Goal: Task Accomplishment & Management: Manage account settings

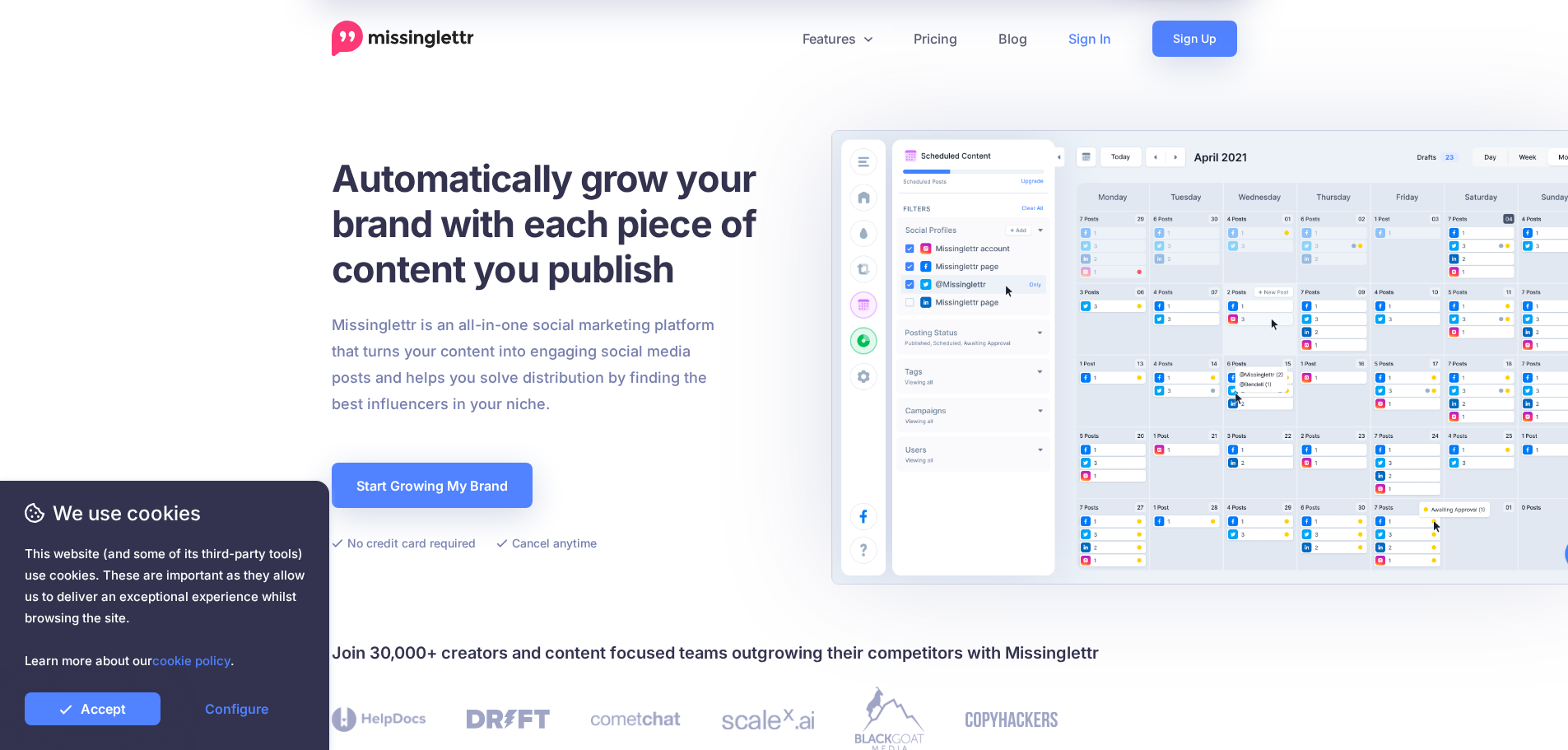
click at [1098, 33] on link "Sign In" at bounding box center [1090, 39] width 84 height 36
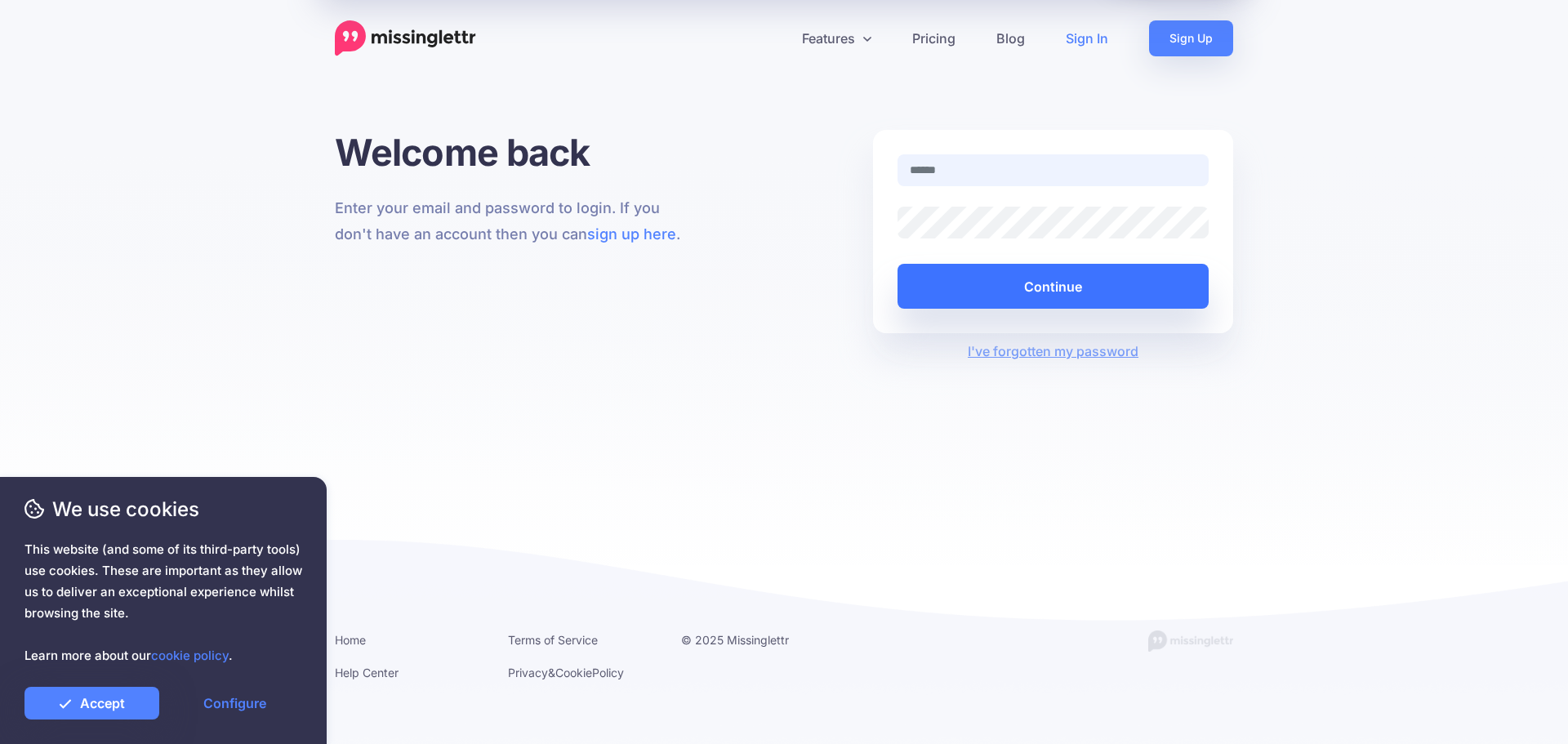
type input "**********"
click at [1061, 290] on button "Continue" at bounding box center [1053, 287] width 311 height 45
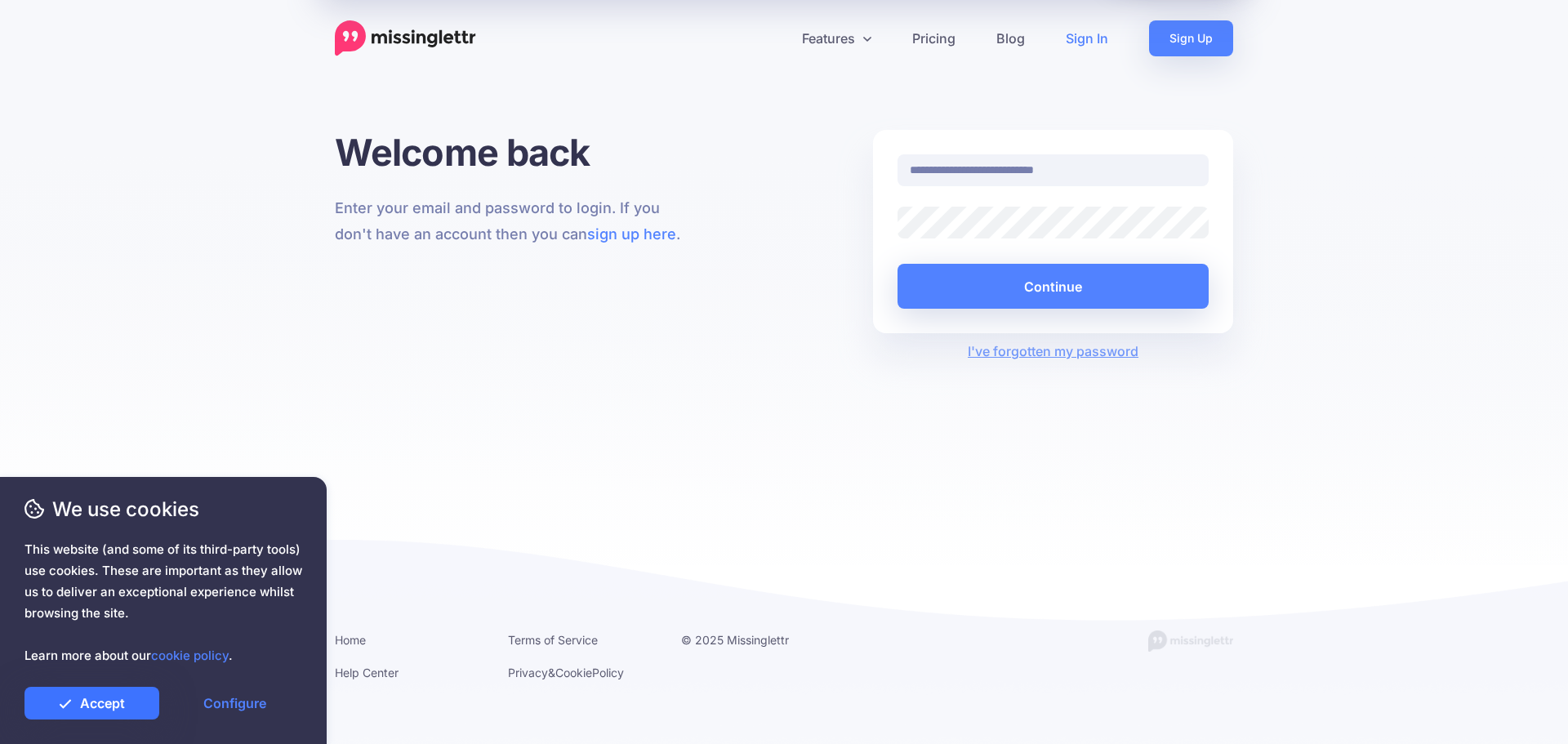
drag, startPoint x: 119, startPoint y: 699, endPoint x: 134, endPoint y: 697, distance: 15.1
click at [118, 700] on link "Accept" at bounding box center [91, 702] width 135 height 33
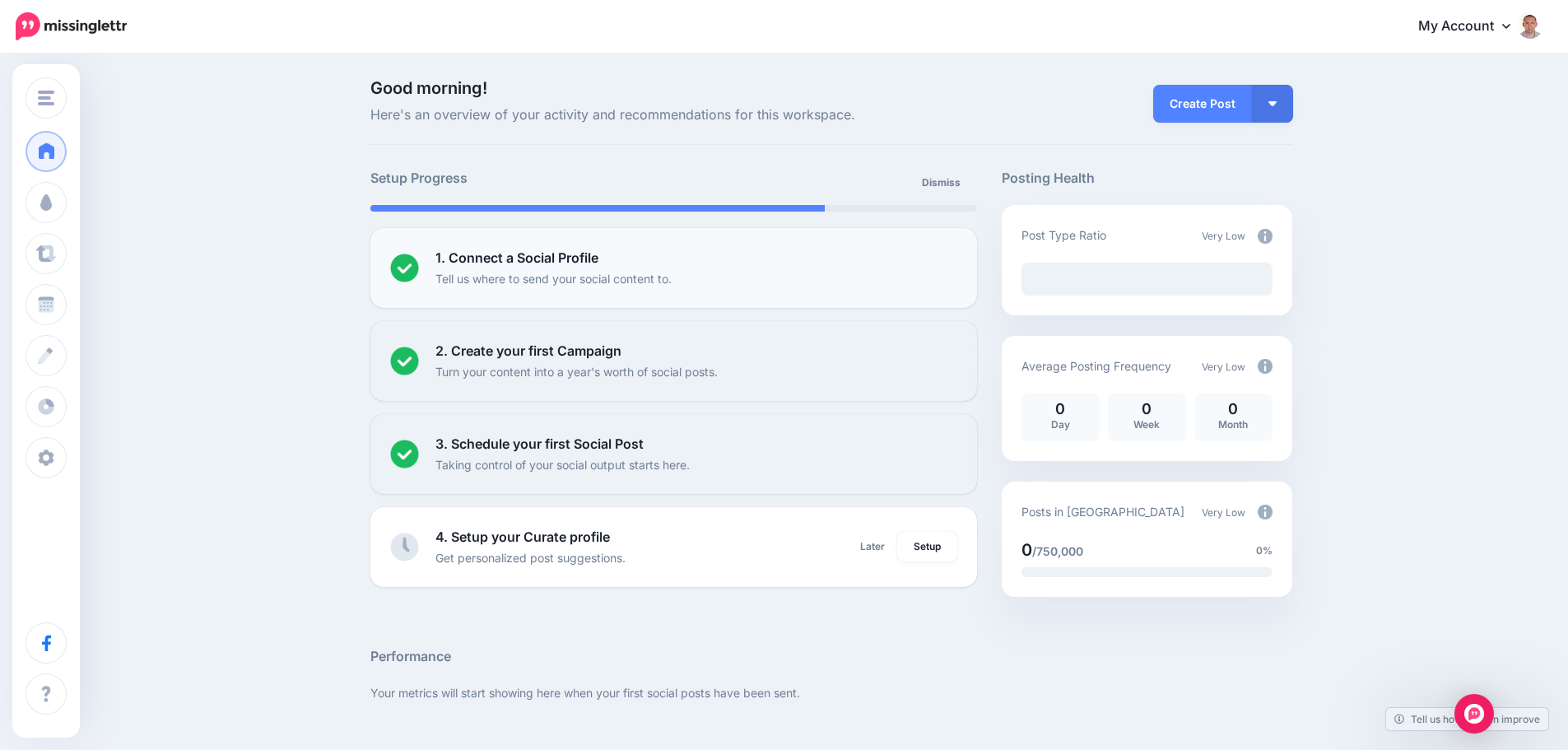
click at [616, 276] on p "Tell us where to send your social content to." at bounding box center [553, 278] width 236 height 19
click at [544, 250] on b "1. Connect a Social Profile" at bounding box center [517, 258] width 163 height 16
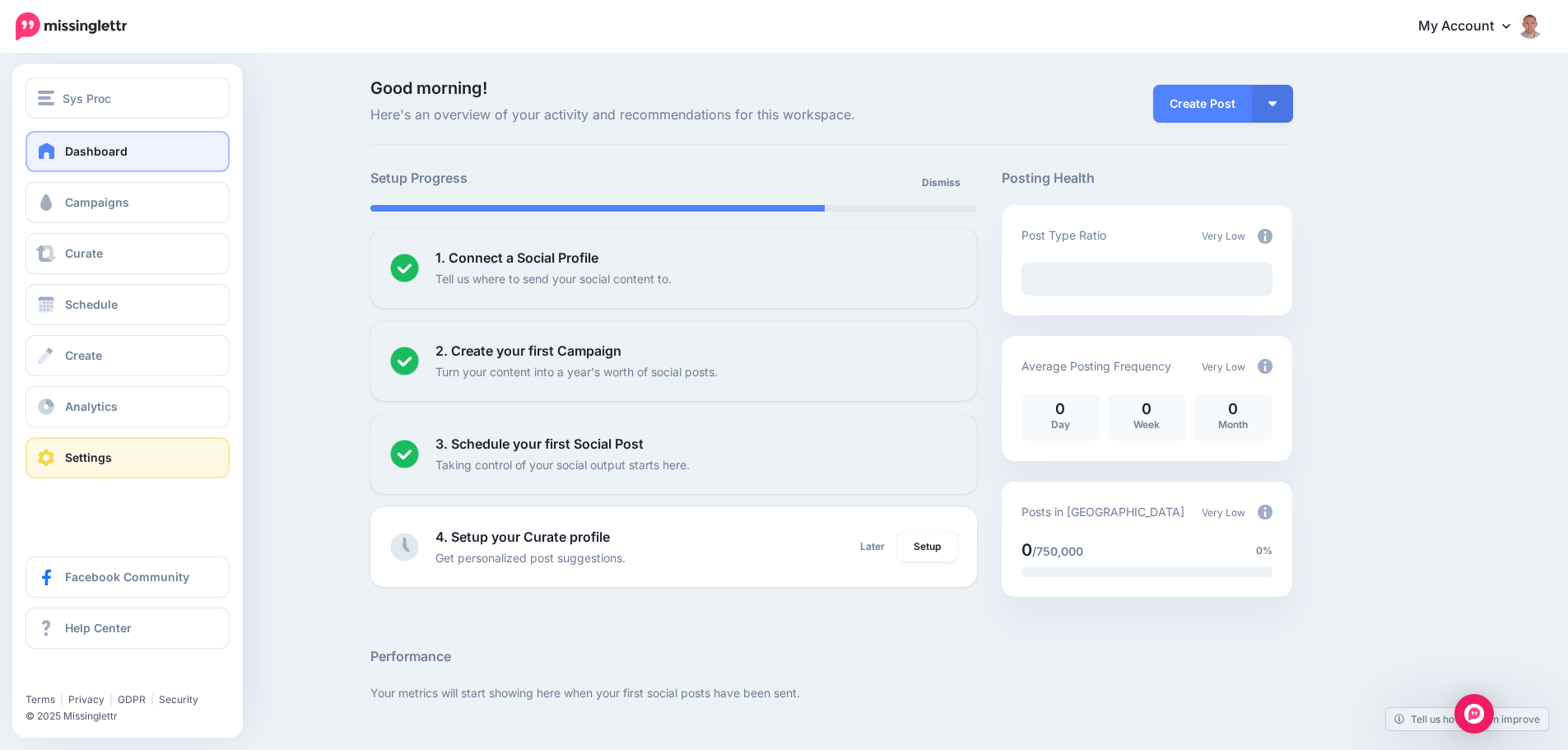
click at [74, 452] on span "Settings" at bounding box center [88, 457] width 46 height 14
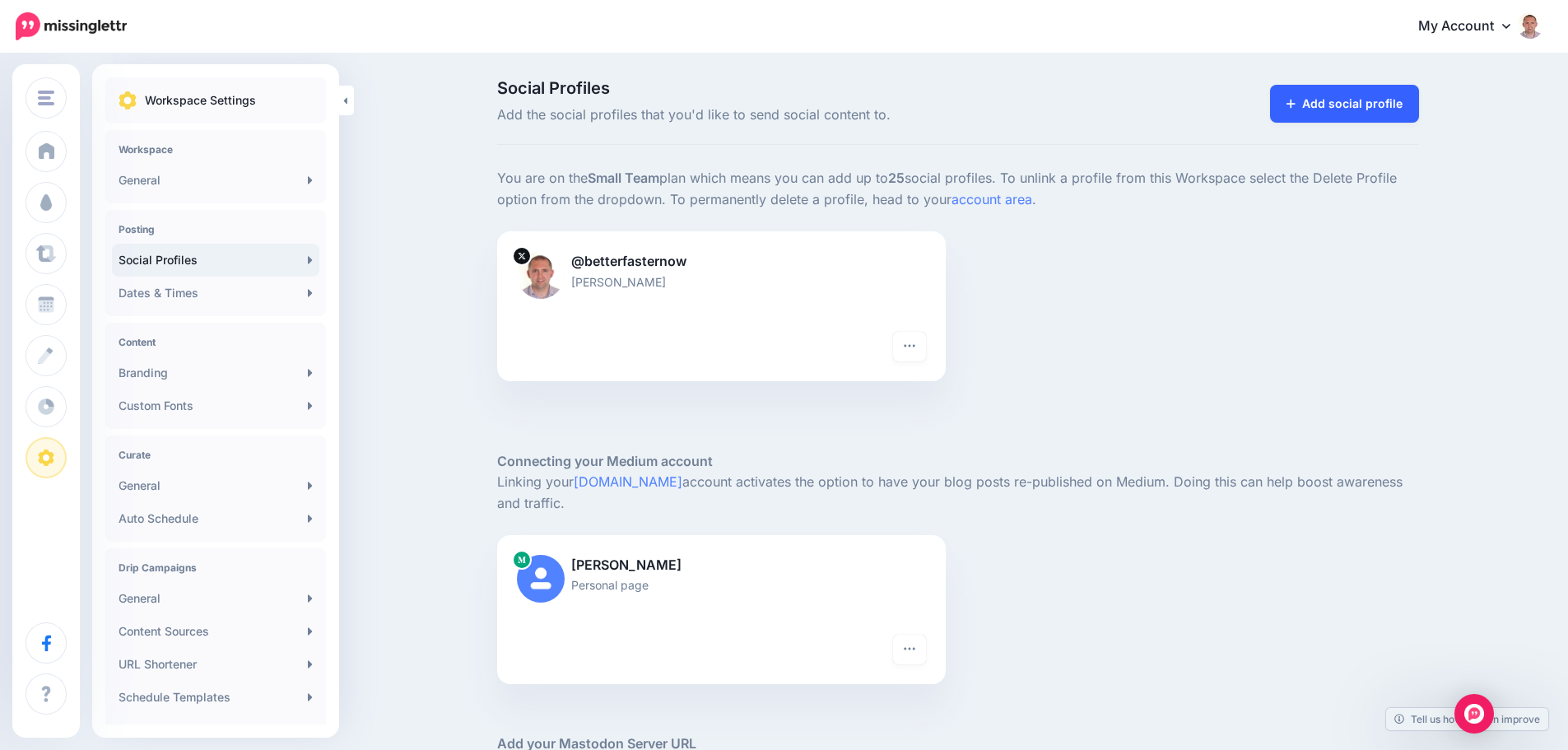
click at [1334, 96] on link "Add social profile" at bounding box center [1344, 104] width 149 height 38
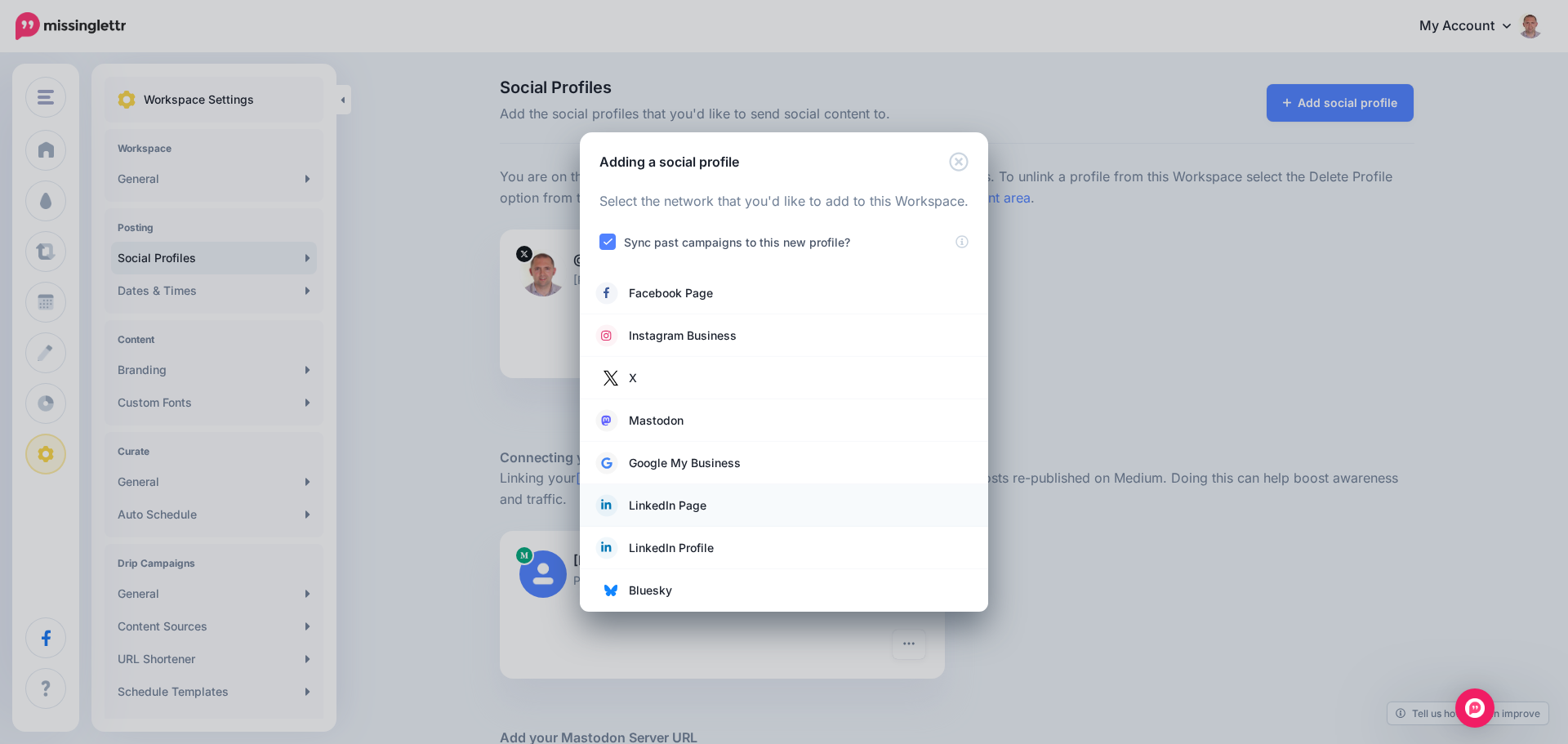
click at [704, 504] on span "LinkedIn Page" at bounding box center [667, 505] width 78 height 20
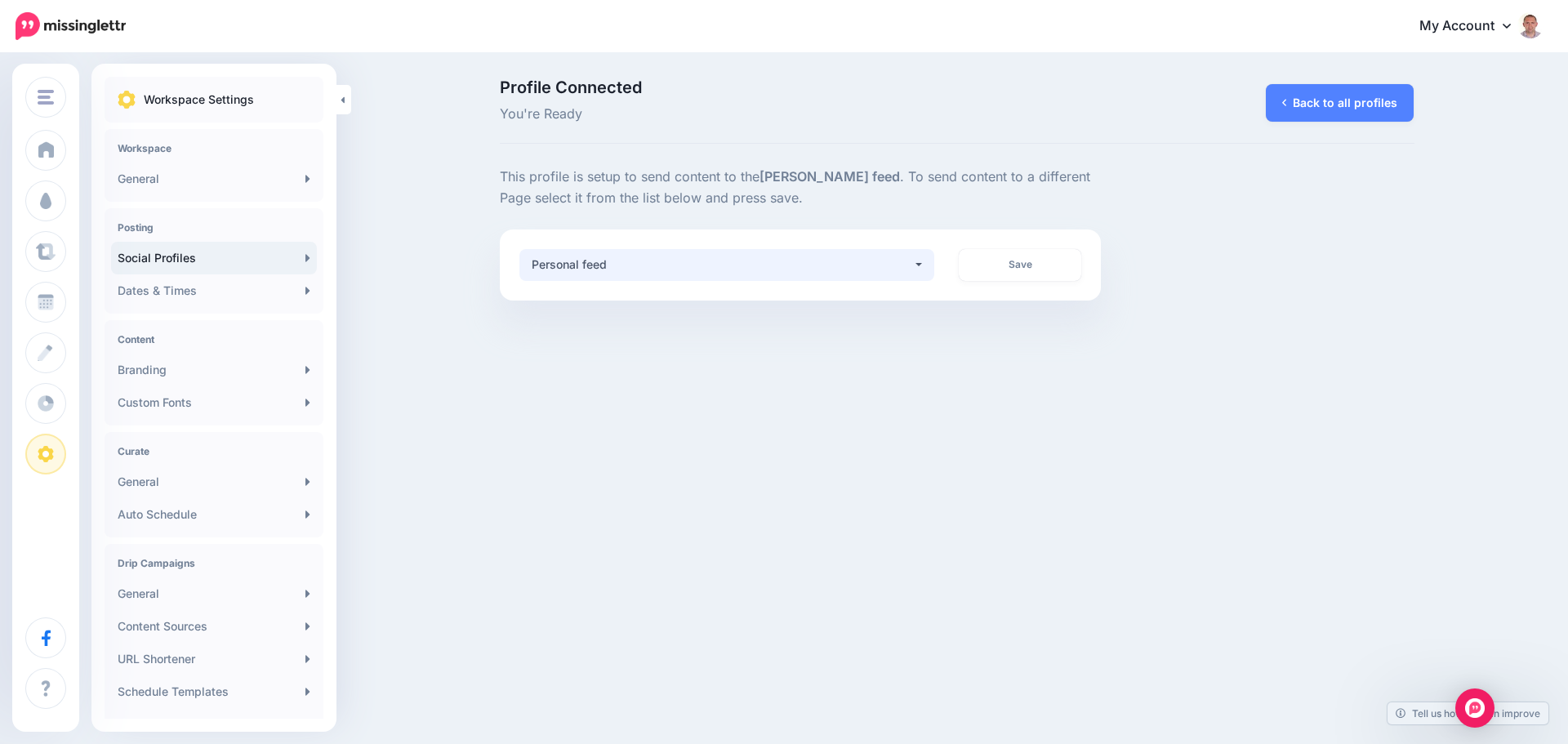
click at [906, 264] on div "Personal feed" at bounding box center [723, 265] width 382 height 20
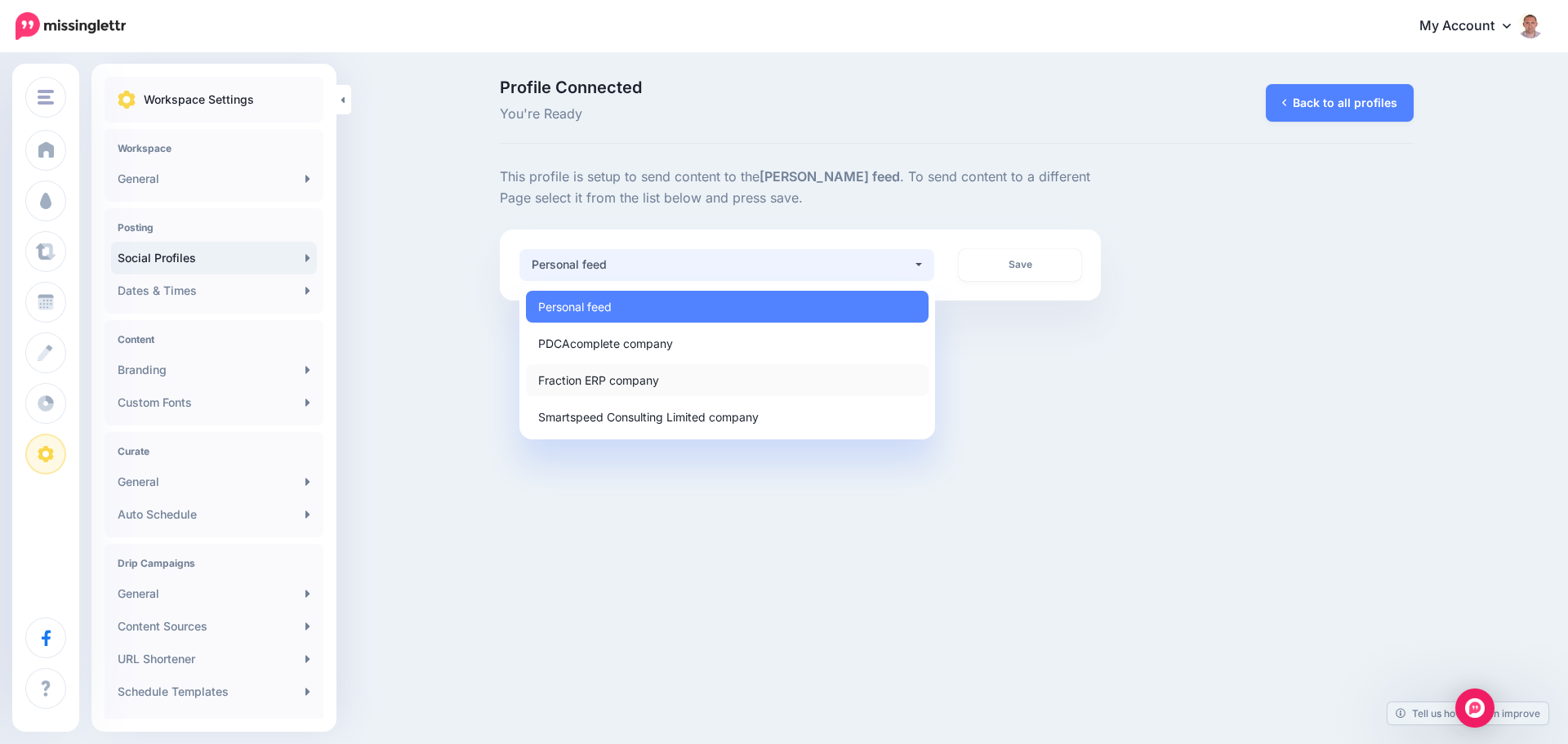
click at [638, 381] on span "Fraction ERP company" at bounding box center [599, 380] width 121 height 20
select select "**********"
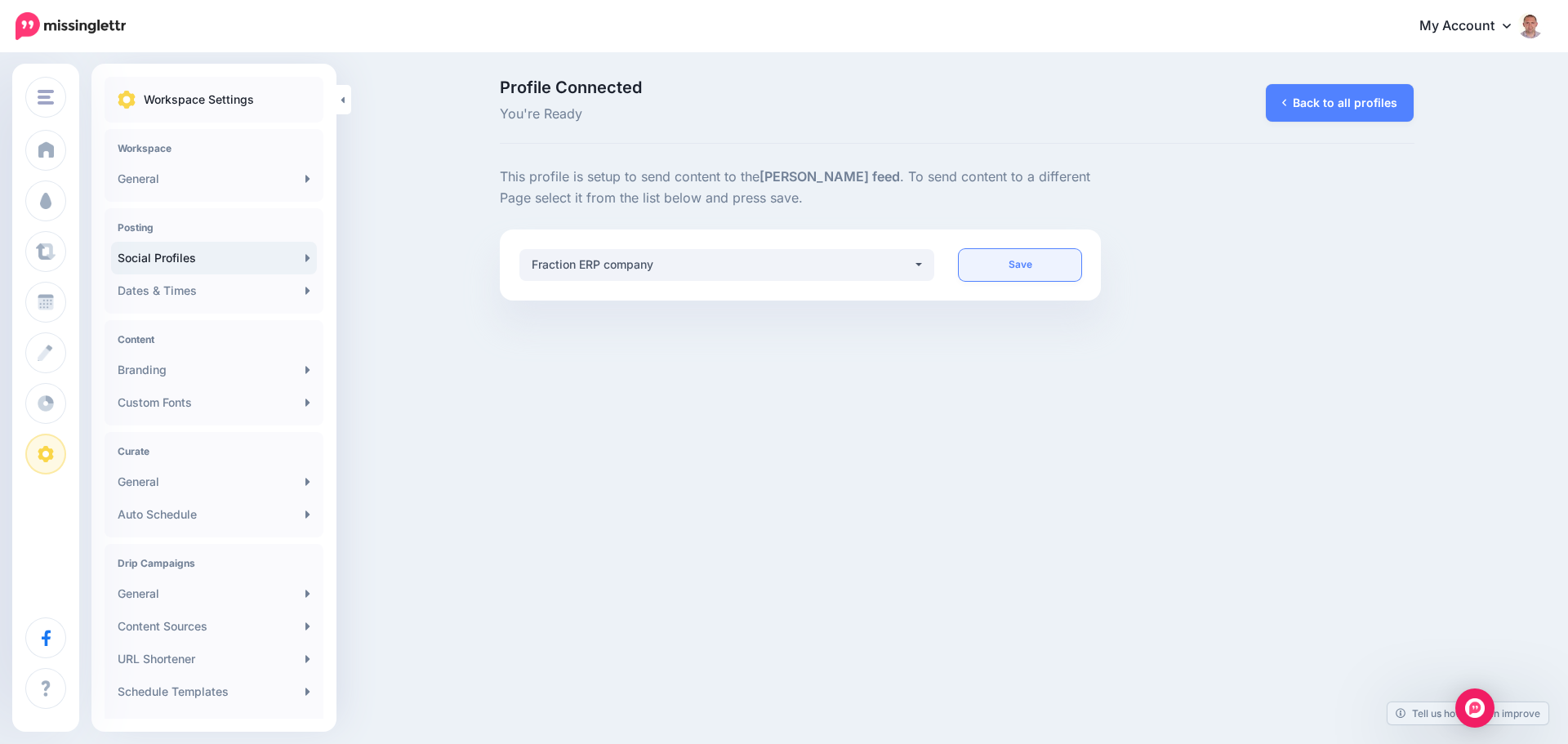
click at [1007, 257] on link "Save" at bounding box center [1019, 264] width 122 height 32
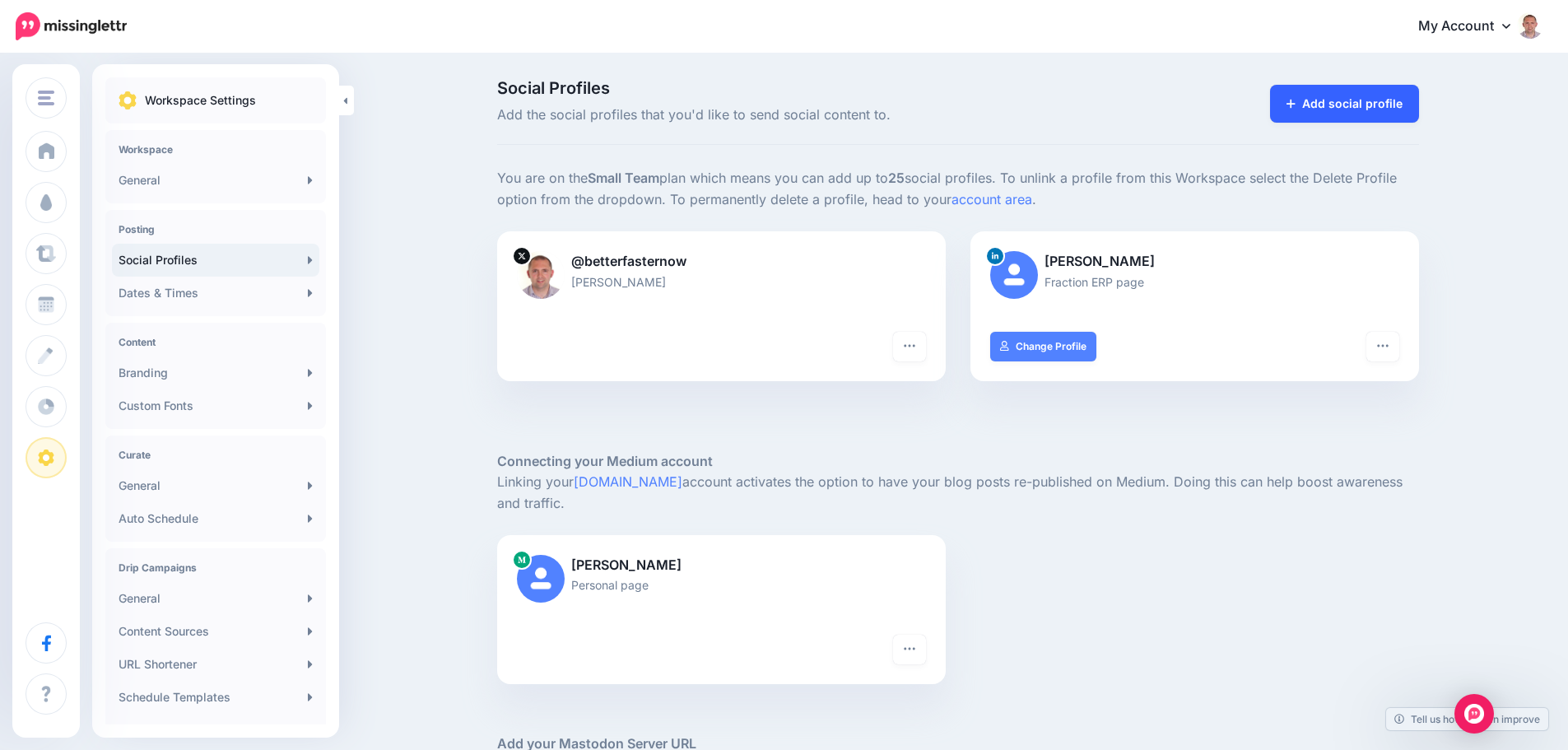
click at [1295, 108] on icon at bounding box center [1291, 103] width 9 height 12
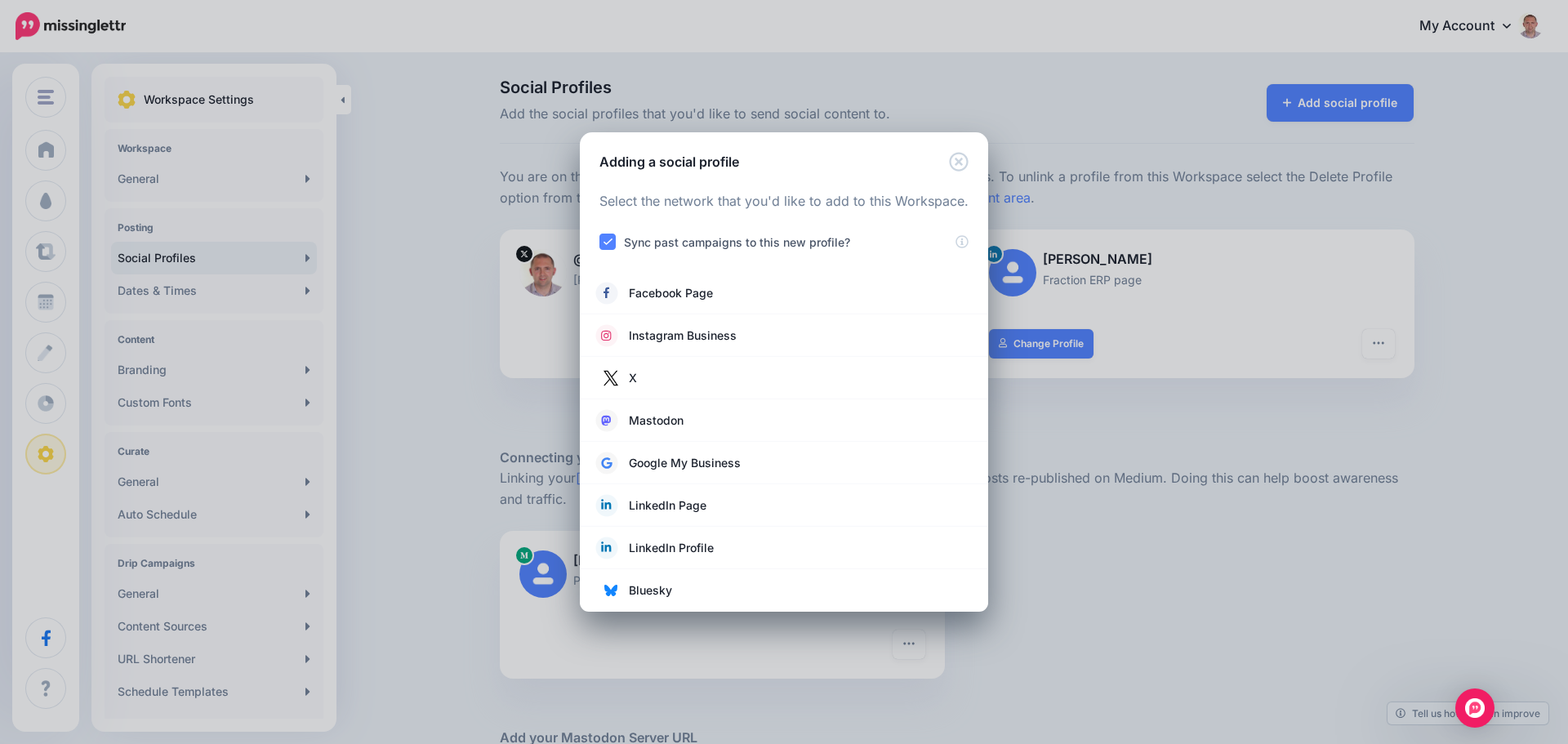
click at [608, 240] on ins at bounding box center [608, 241] width 16 height 16
click at [1278, 499] on div "Adding a social profile Loading Select the network that you'd like to add to th…" at bounding box center [784, 372] width 1568 height 744
click at [1225, 395] on div "Adding a social profile Loading Select the network that you'd like to add to th…" at bounding box center [784, 372] width 1568 height 744
click at [968, 169] on div "Adding a social profile" at bounding box center [784, 151] width 409 height 39
click at [956, 165] on icon "Close" at bounding box center [958, 161] width 19 height 19
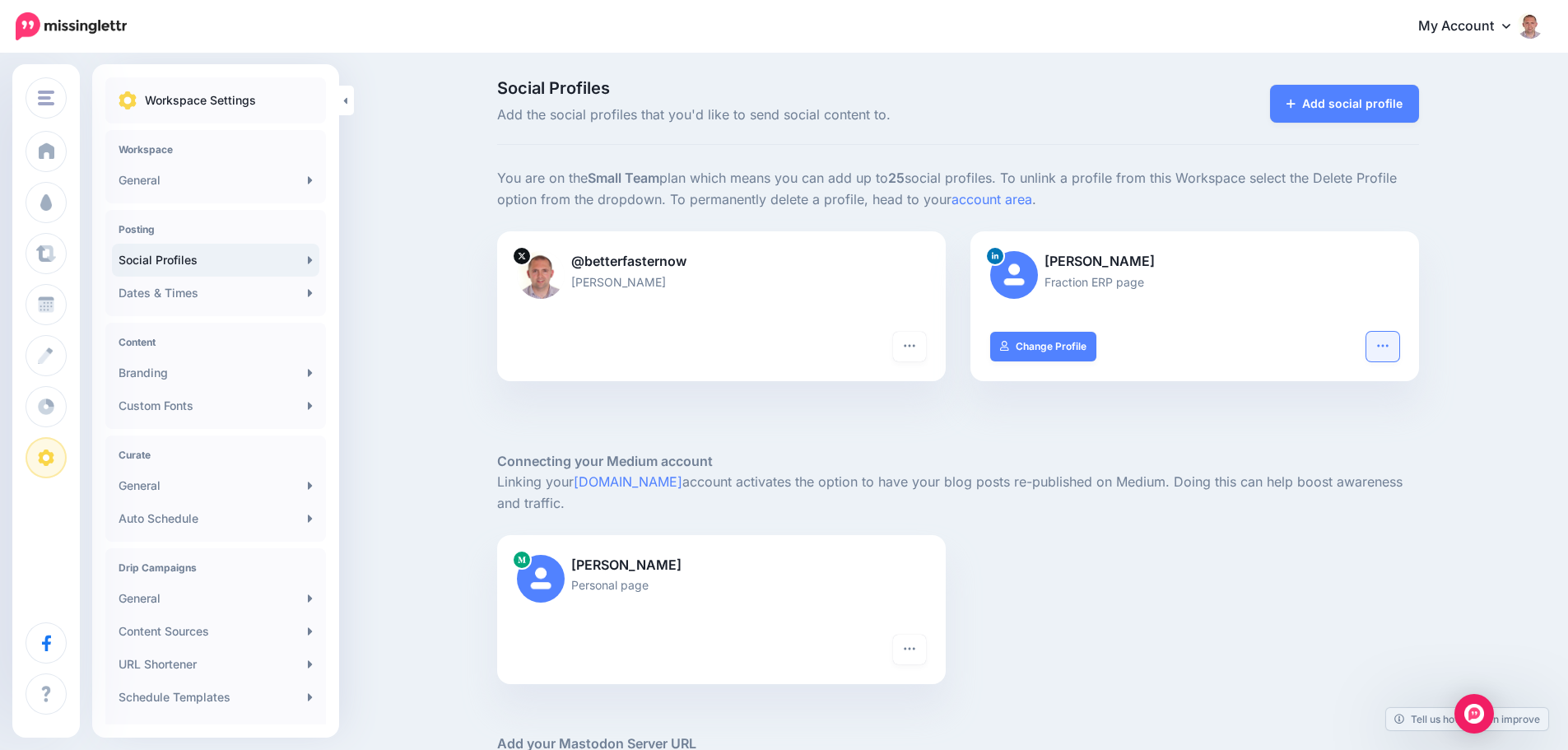
click at [1389, 345] on icon "button" at bounding box center [1383, 345] width 13 height 13
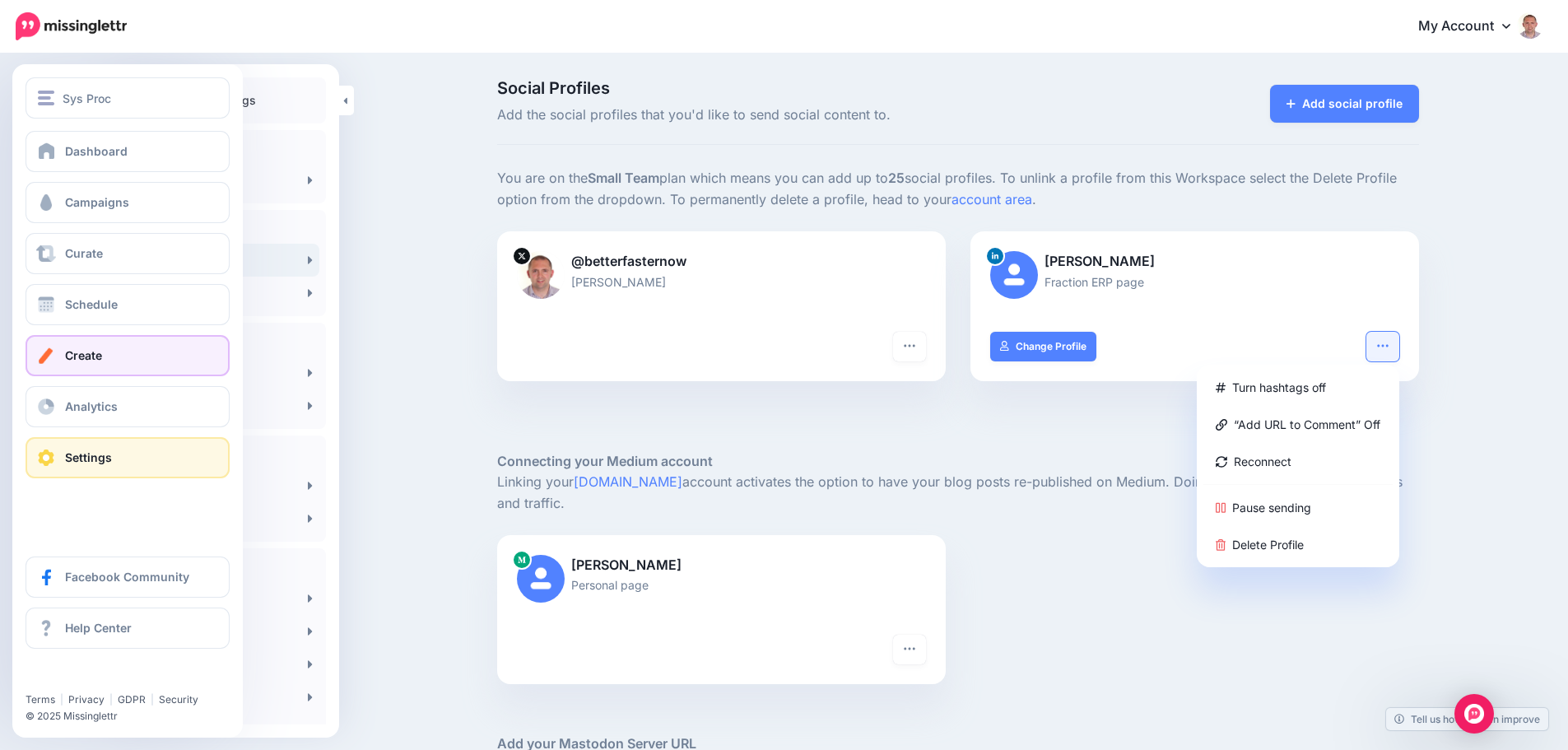
click at [80, 361] on span "Create" at bounding box center [83, 354] width 37 height 14
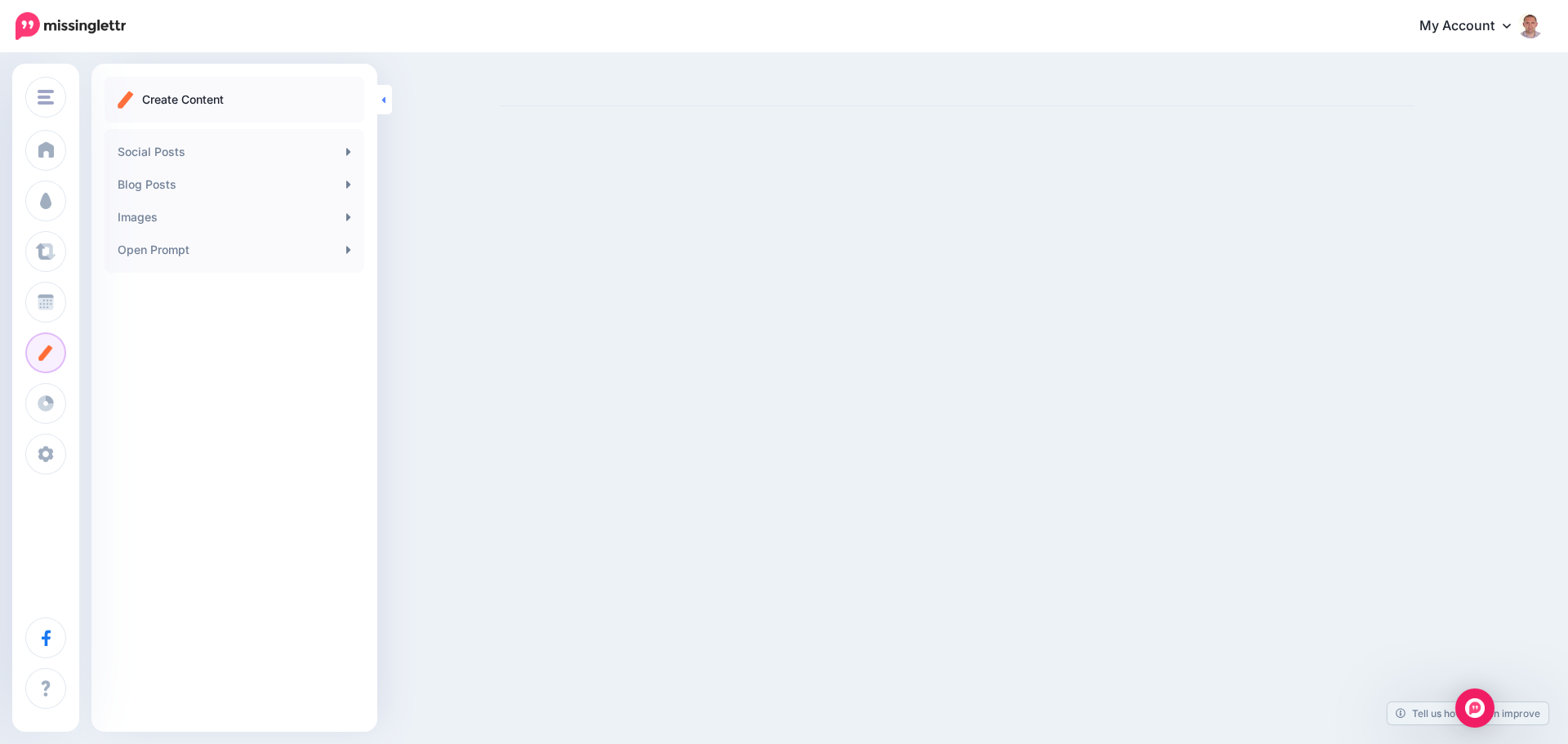
click at [382, 105] on link at bounding box center [384, 99] width 14 height 30
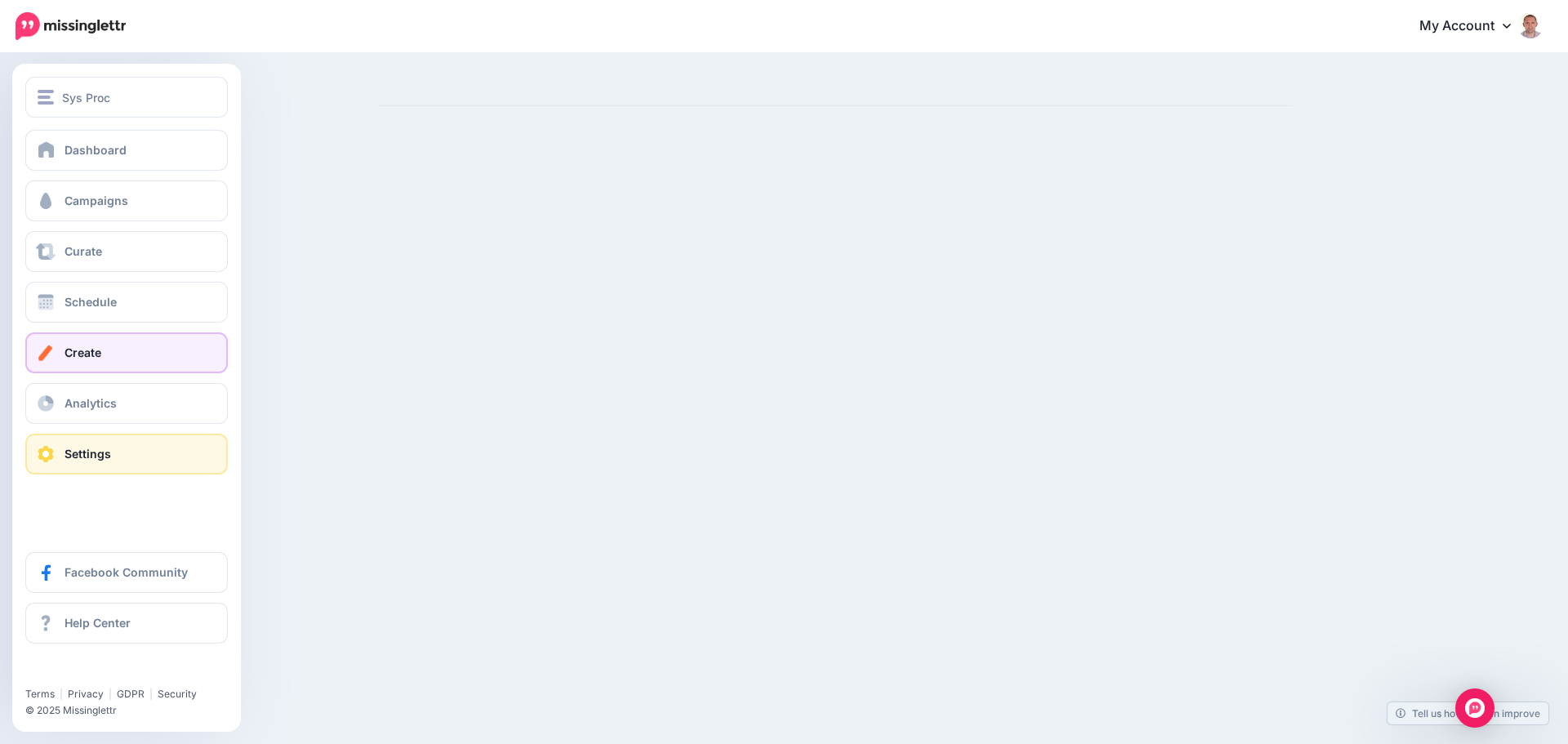
click at [89, 446] on link "Settings" at bounding box center [127, 454] width 203 height 41
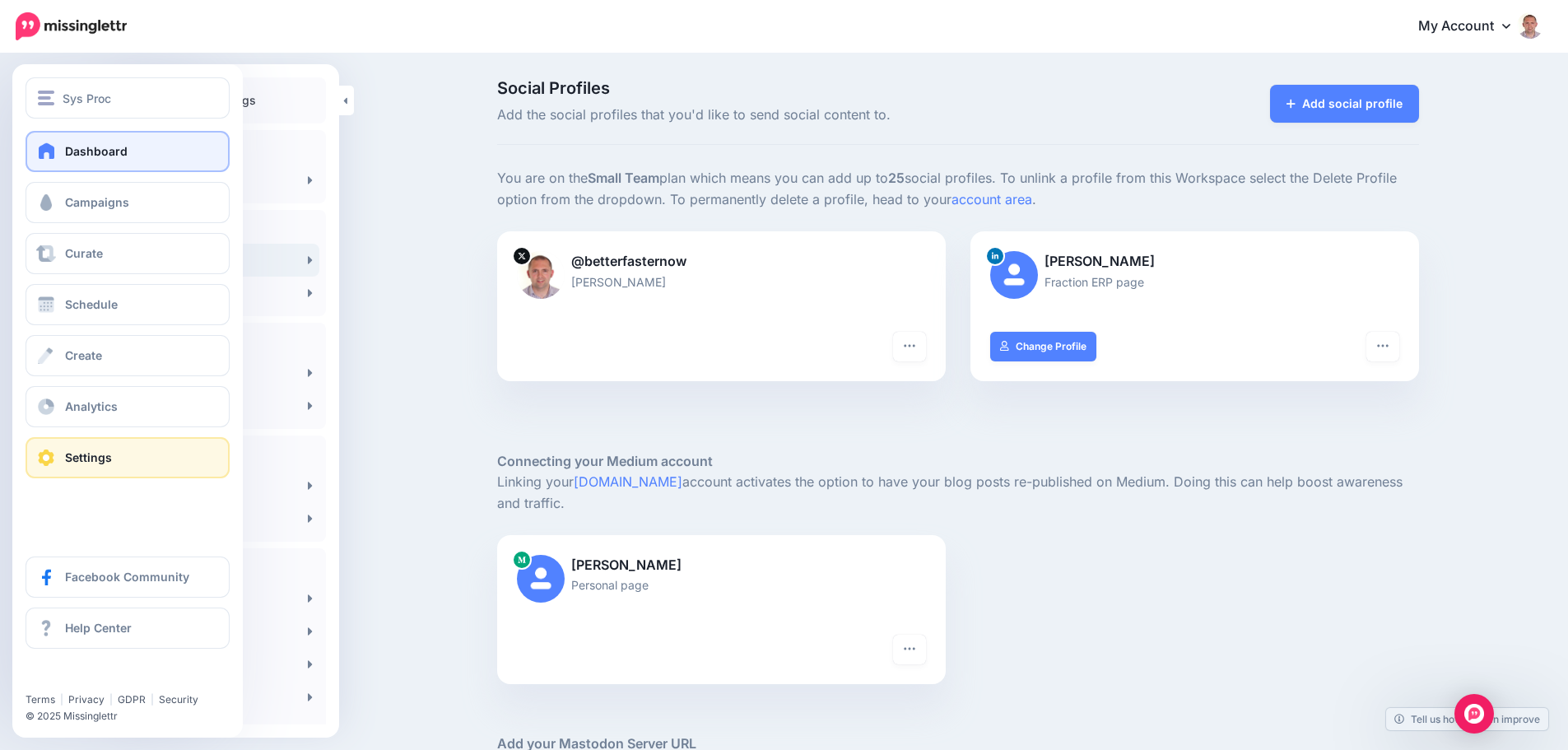
click at [98, 149] on span "Dashboard" at bounding box center [96, 150] width 63 height 14
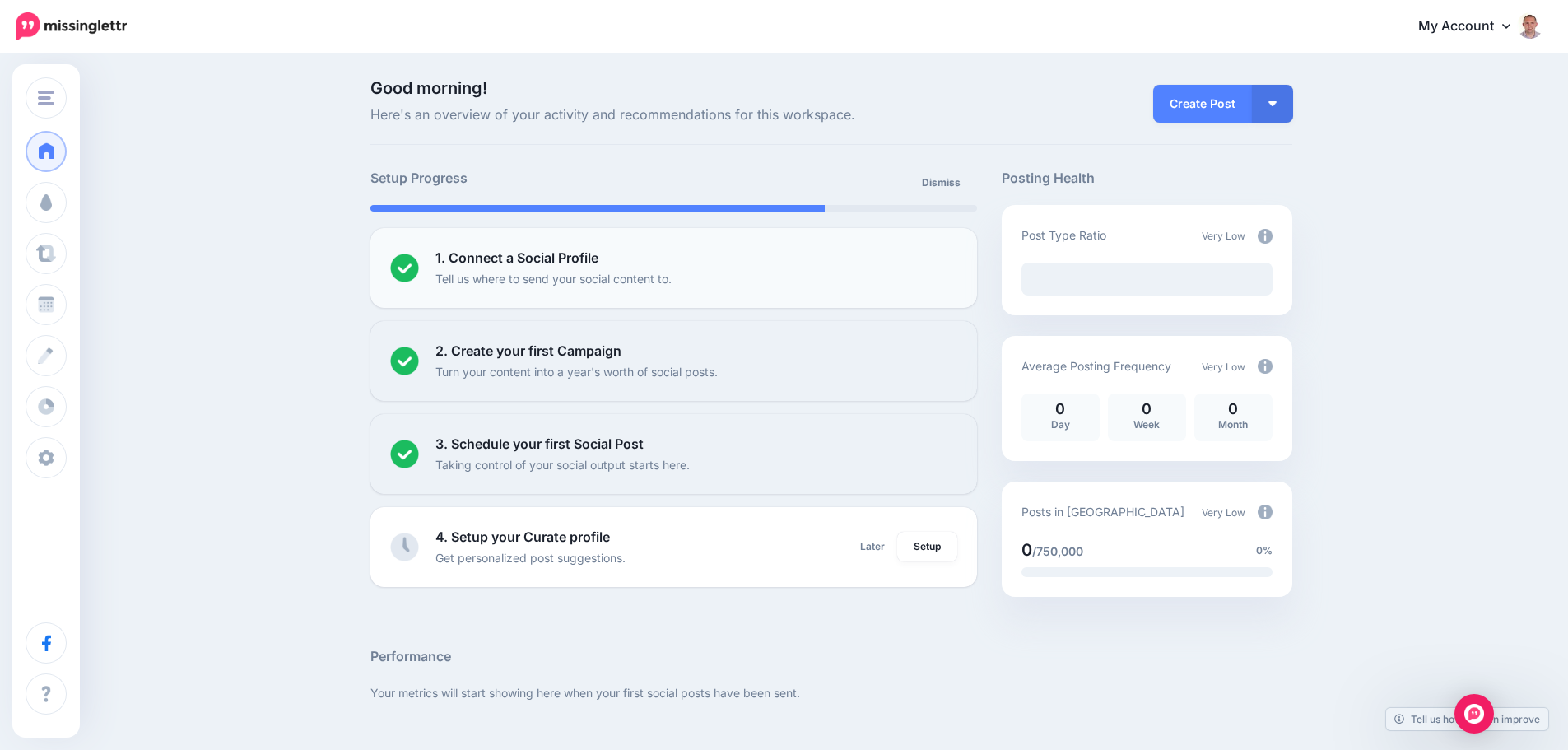
click at [573, 262] on b "1. Connect a Social Profile" at bounding box center [517, 258] width 163 height 16
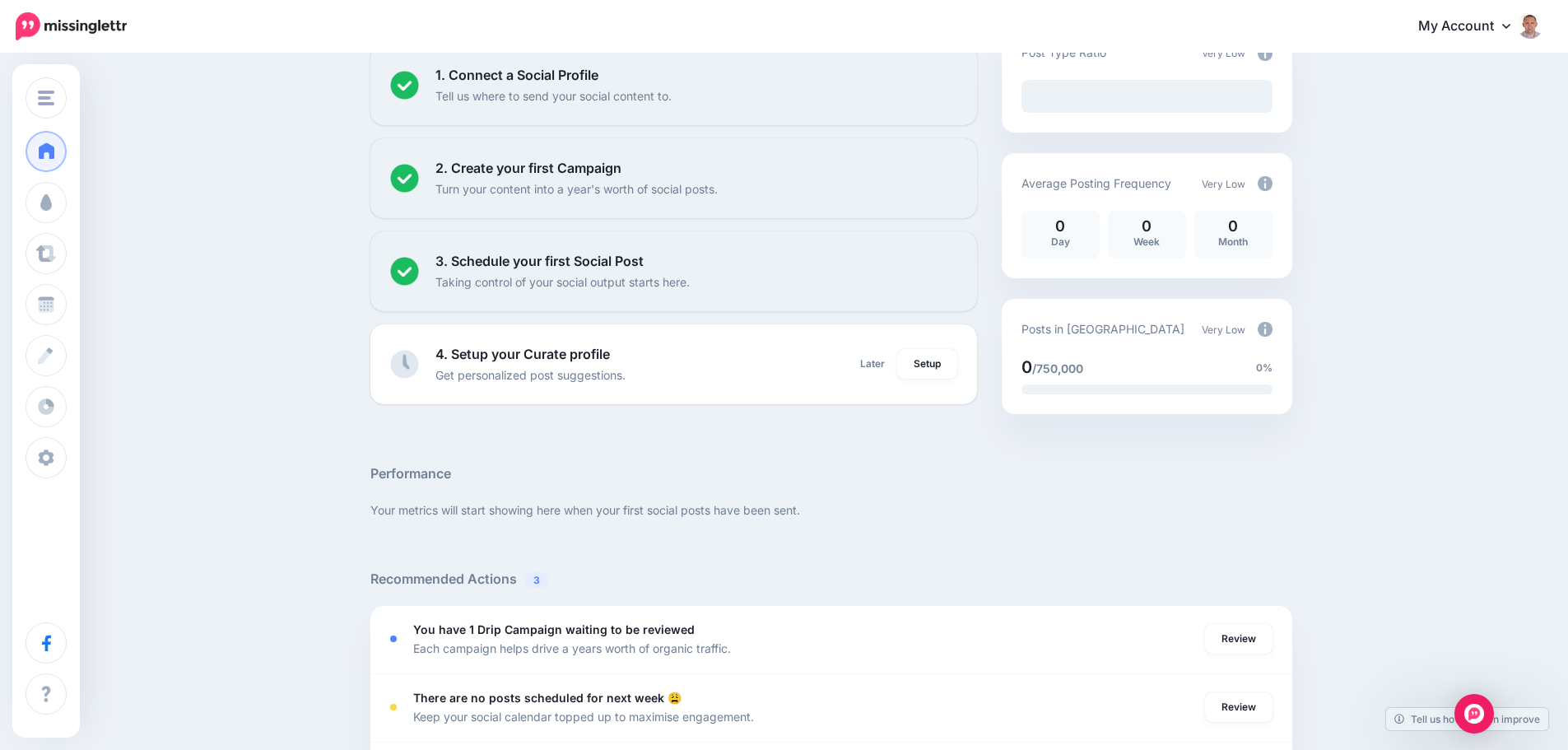
scroll to position [38, 0]
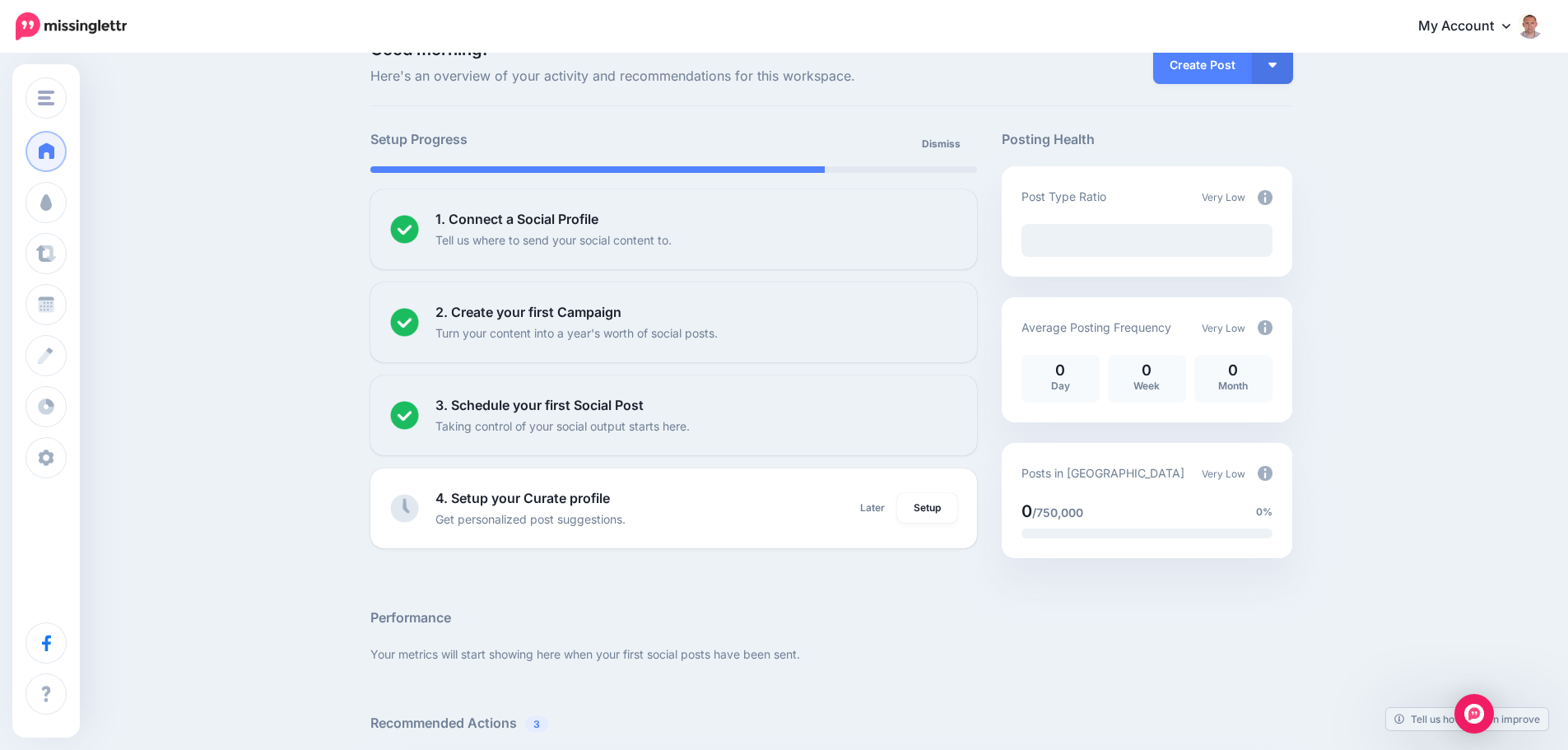
click at [1524, 30] on link "My Account" at bounding box center [1472, 26] width 141 height 40
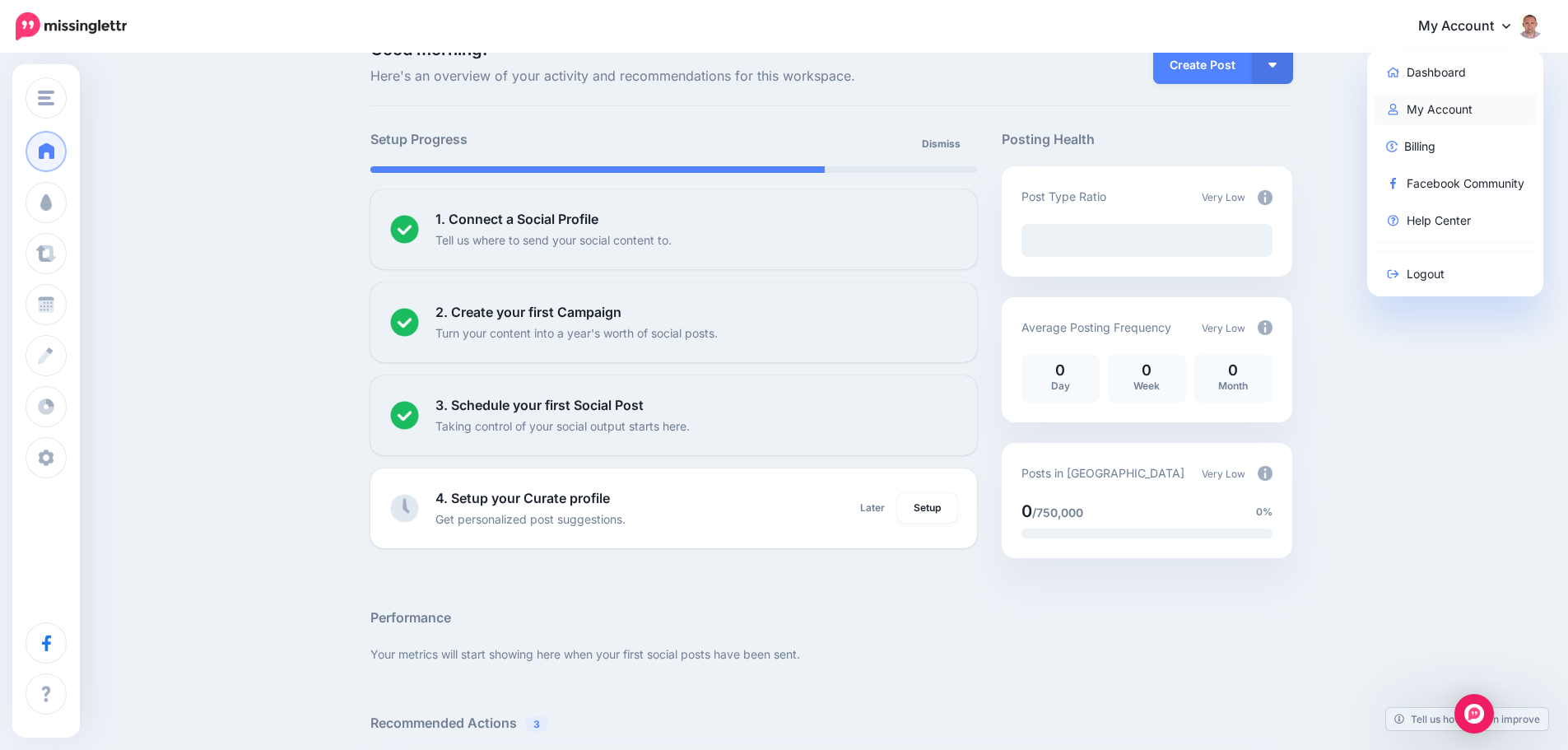
click at [1428, 106] on link "My Account" at bounding box center [1456, 108] width 164 height 32
